Goal: Task Accomplishment & Management: Complete application form

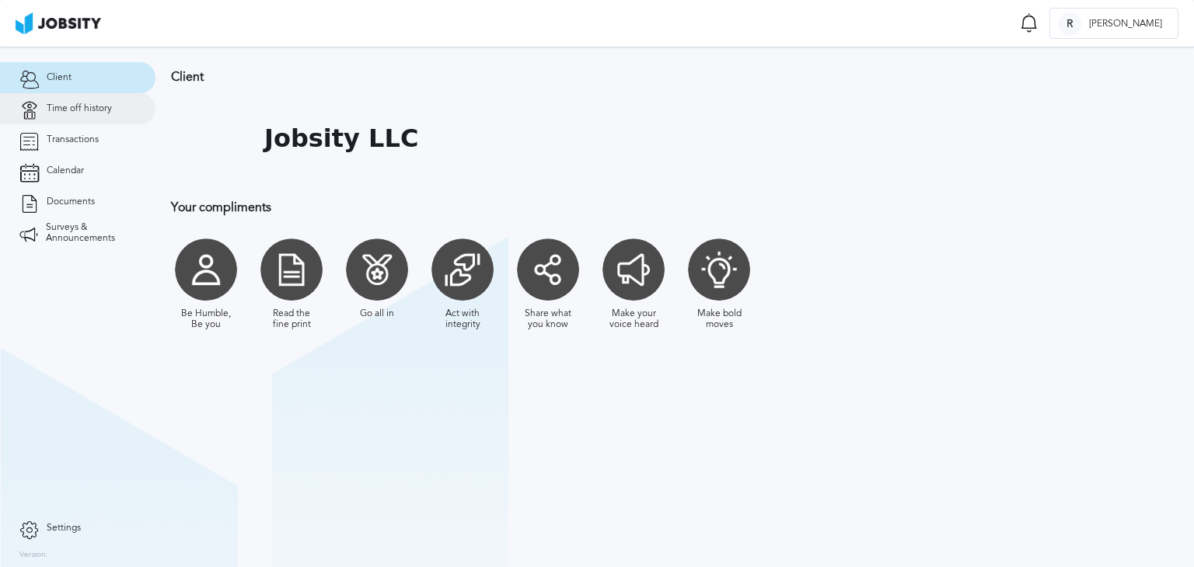
click at [90, 113] on span "Time off history" at bounding box center [79, 108] width 65 height 11
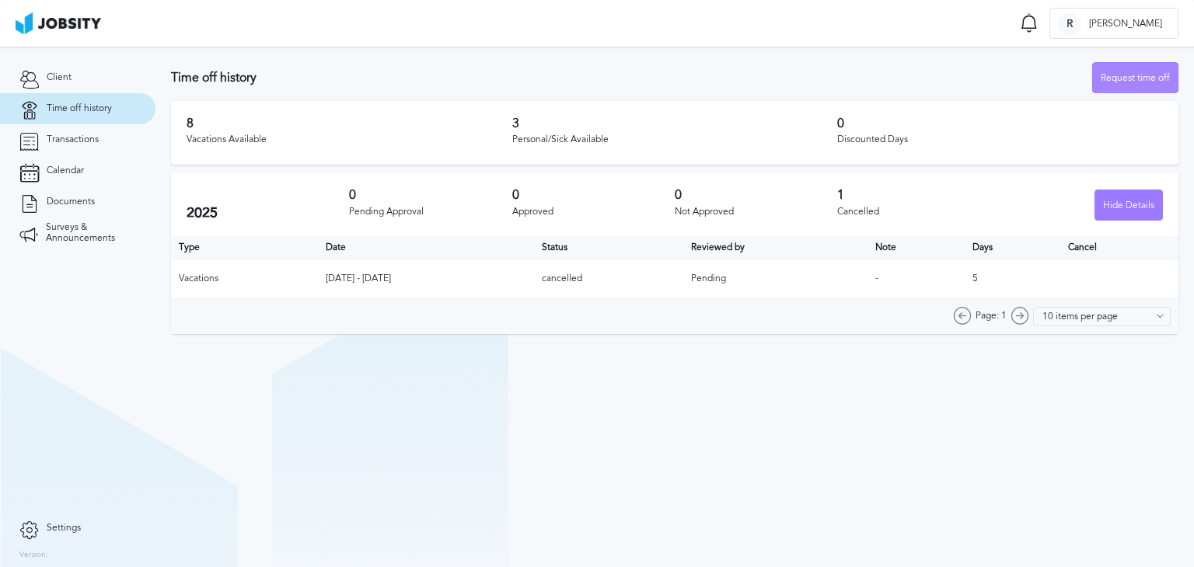
click at [1143, 77] on div "Request time off" at bounding box center [1135, 78] width 85 height 31
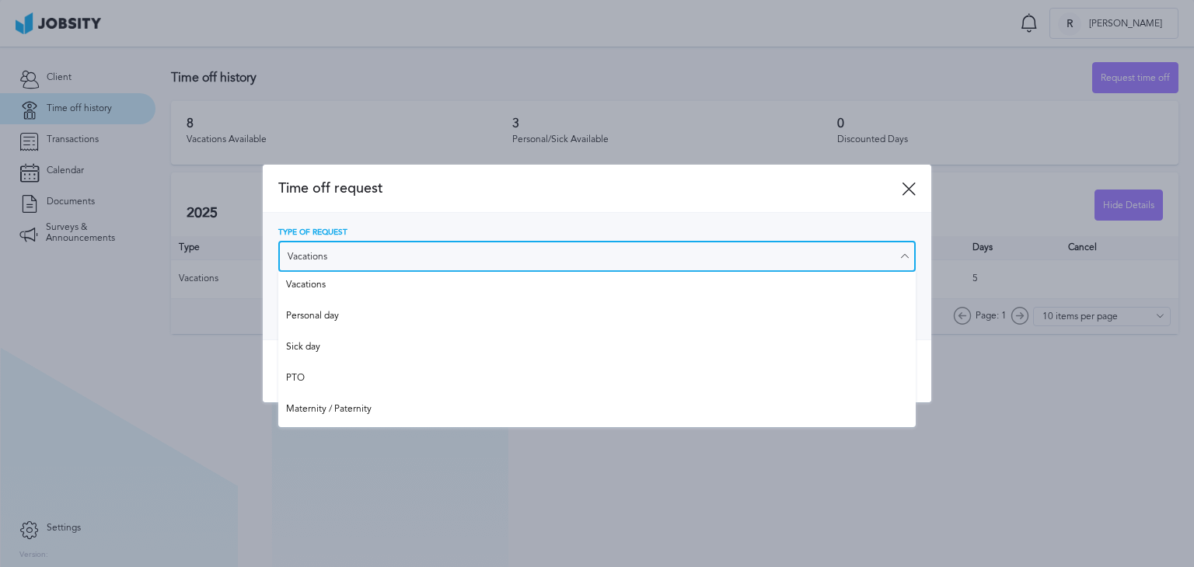
click at [573, 267] on input "Vacations" at bounding box center [596, 256] width 637 height 31
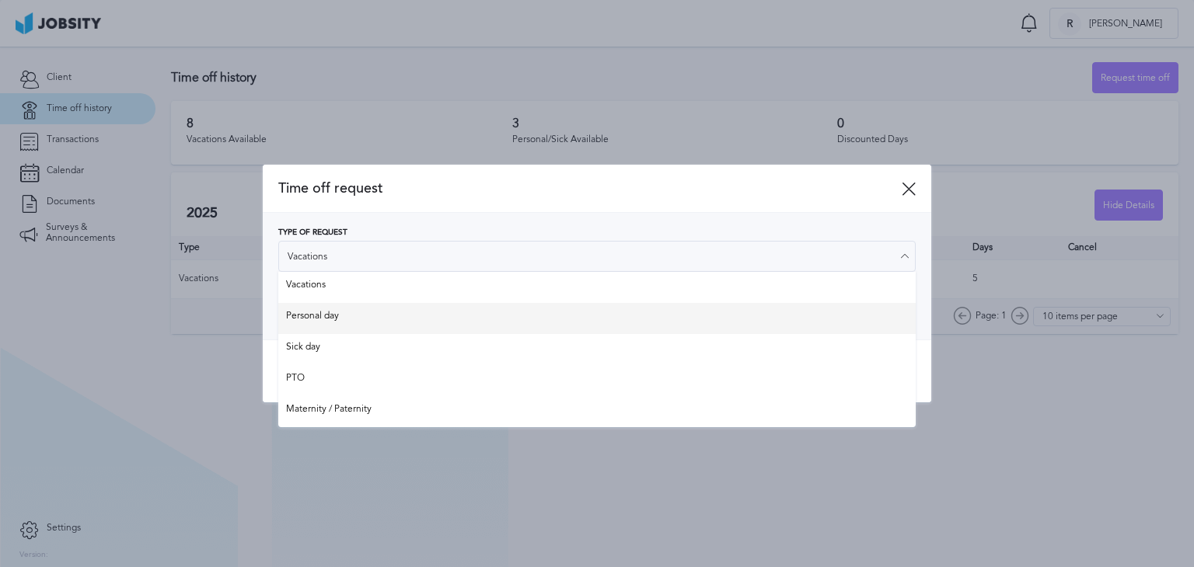
type input "Personal day"
click at [401, 324] on div "Type of Request Personal day Vacations Personal day Sick day PTO Maternity / Pa…" at bounding box center [597, 276] width 668 height 127
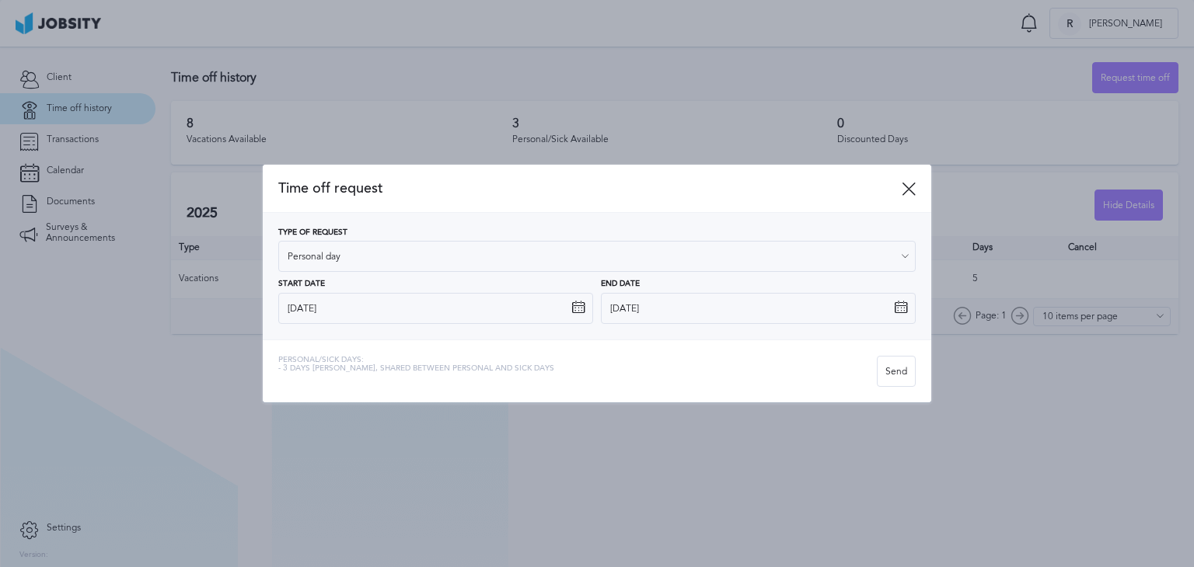
click at [577, 306] on icon at bounding box center [578, 308] width 14 height 14
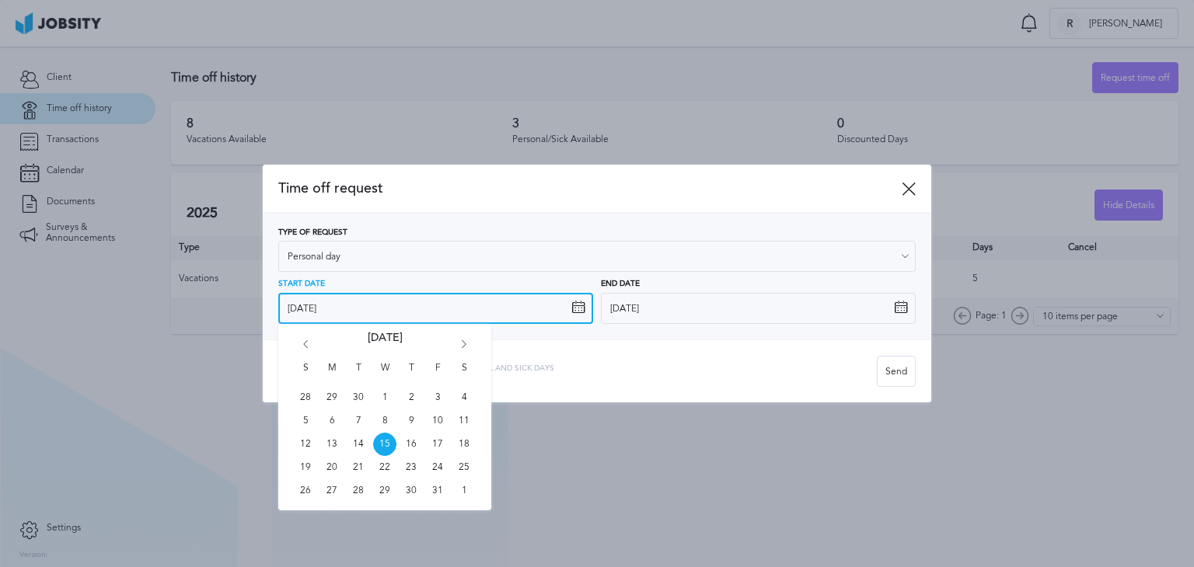
click at [479, 305] on input "[DATE]" at bounding box center [435, 308] width 315 height 31
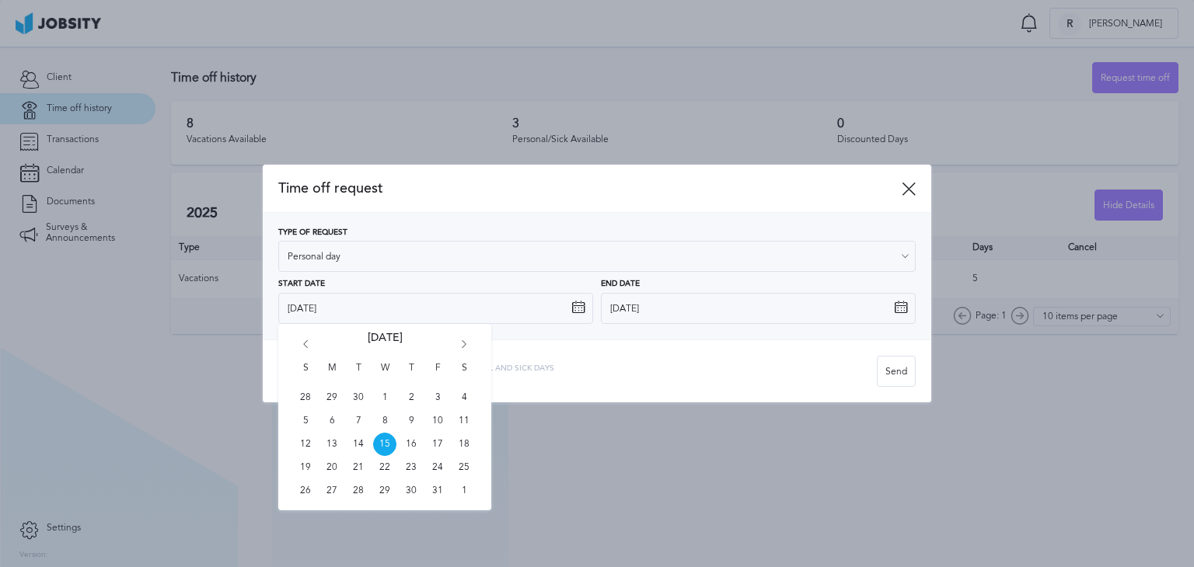
click at [594, 353] on div "Personal/Sick days: - 3 days [PERSON_NAME], shared between personal and sick da…" at bounding box center [597, 371] width 668 height 63
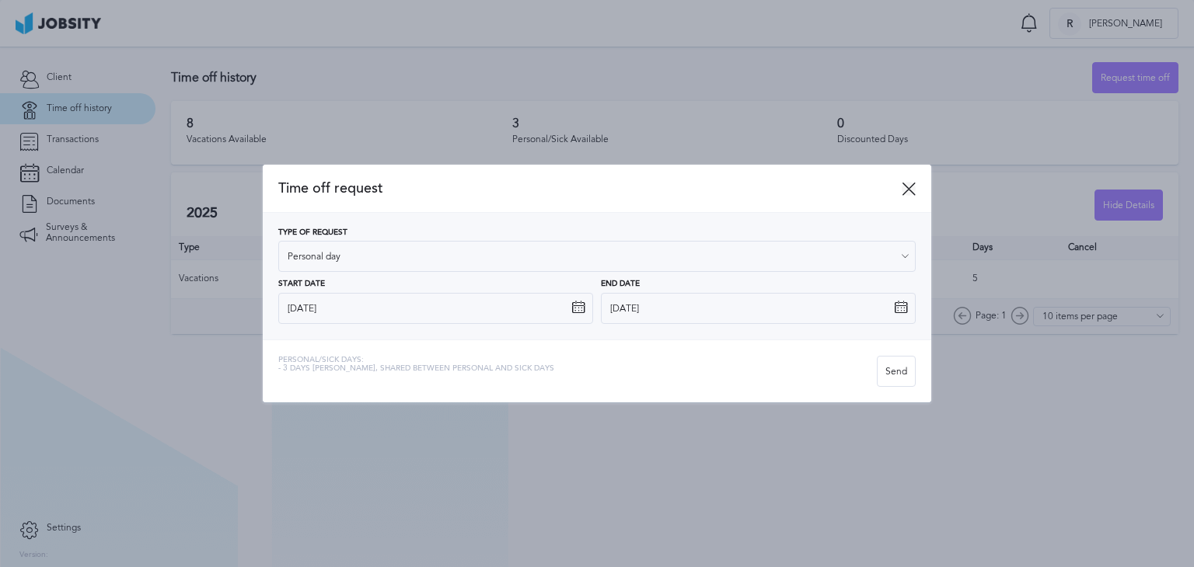
click at [911, 185] on icon at bounding box center [908, 189] width 14 height 14
